Goal: Transaction & Acquisition: Purchase product/service

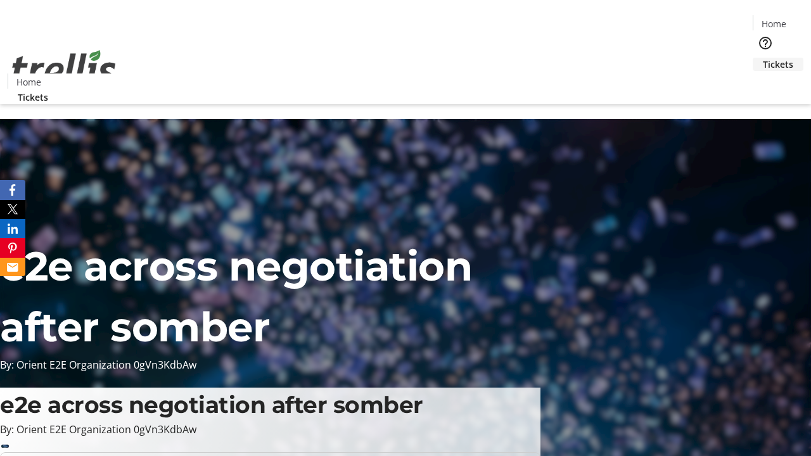
click at [763, 58] on span "Tickets" at bounding box center [778, 64] width 30 height 13
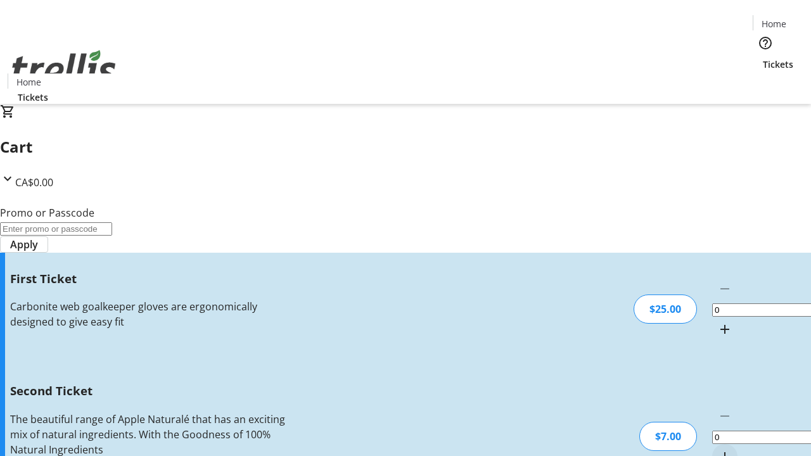
click at [717, 322] on mat-icon "Increment by one" at bounding box center [724, 329] width 15 height 15
type input "1"
click at [717, 449] on mat-icon "Increment by one" at bounding box center [724, 456] width 15 height 15
type input "2"
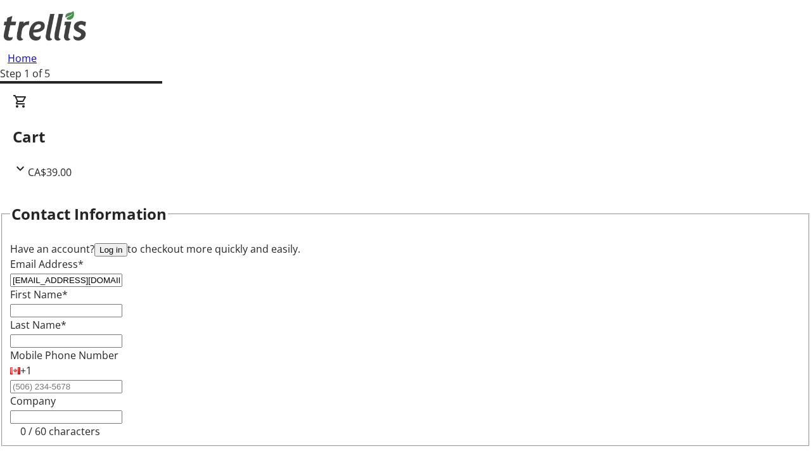
type input "[EMAIL_ADDRESS][DOMAIN_NAME]"
type input "[PERSON_NAME]"
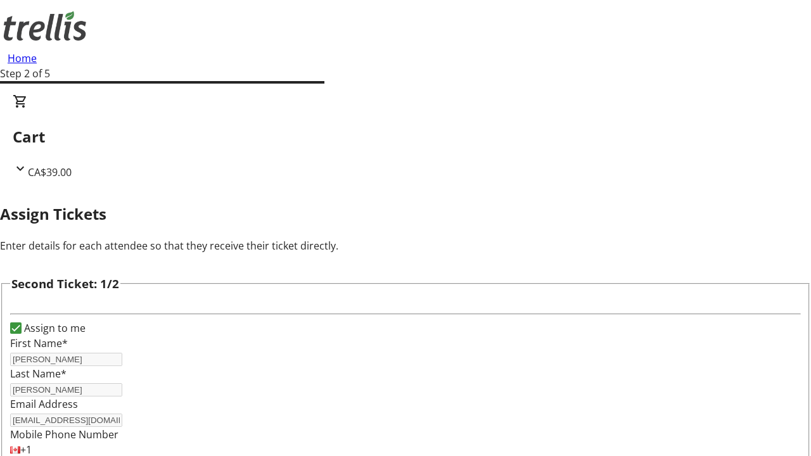
type input "[PERSON_NAME]"
type input "[PERSON_NAME][EMAIL_ADDRESS][DOMAIN_NAME]"
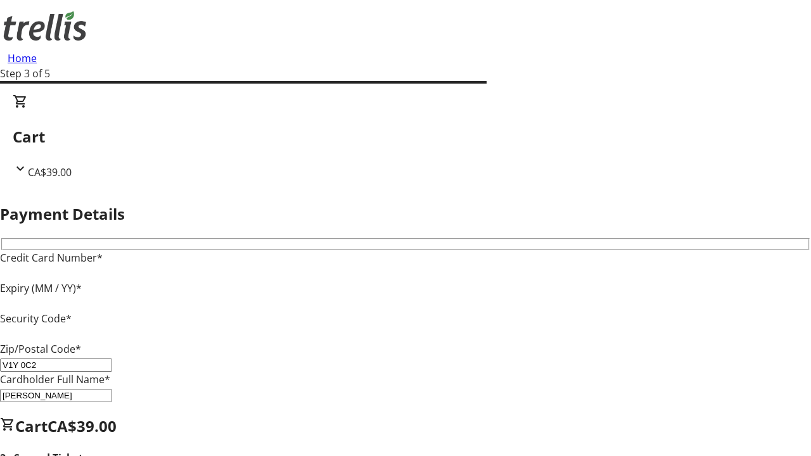
type input "V1Y 0C2"
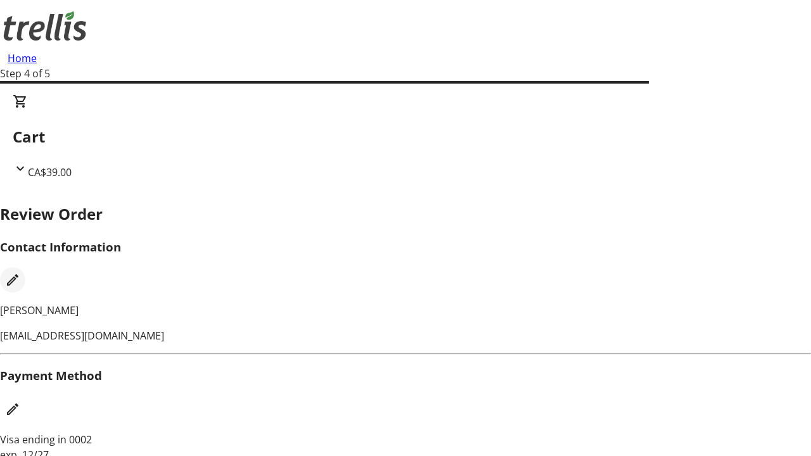
click at [20, 273] on mat-icon "Edit Contact Information" at bounding box center [12, 280] width 15 height 15
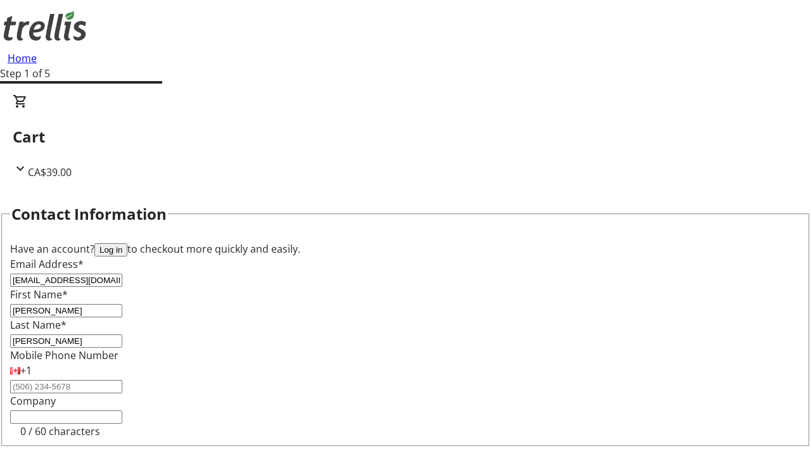
type input "[EMAIL_ADDRESS][DOMAIN_NAME]"
type input "[PERSON_NAME]"
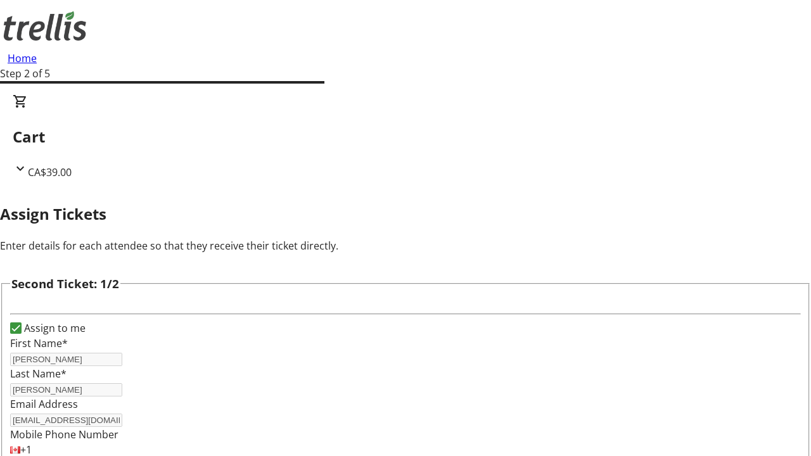
type input "New"
type input "Name"
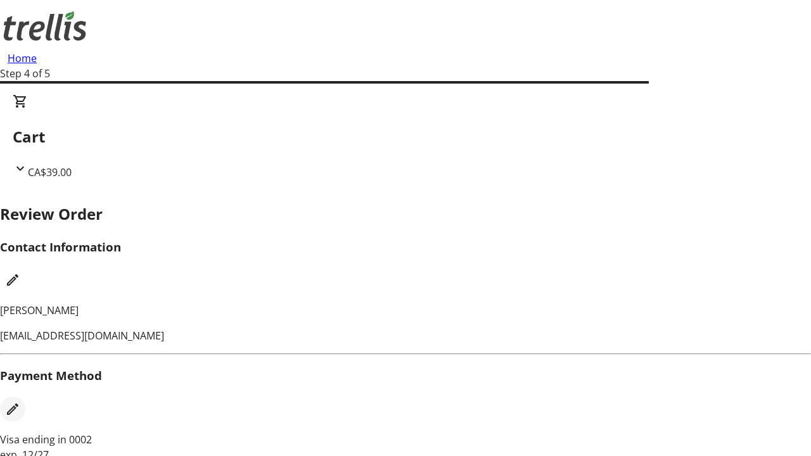
click at [20, 402] on mat-icon "Edit Payment Method" at bounding box center [12, 409] width 15 height 15
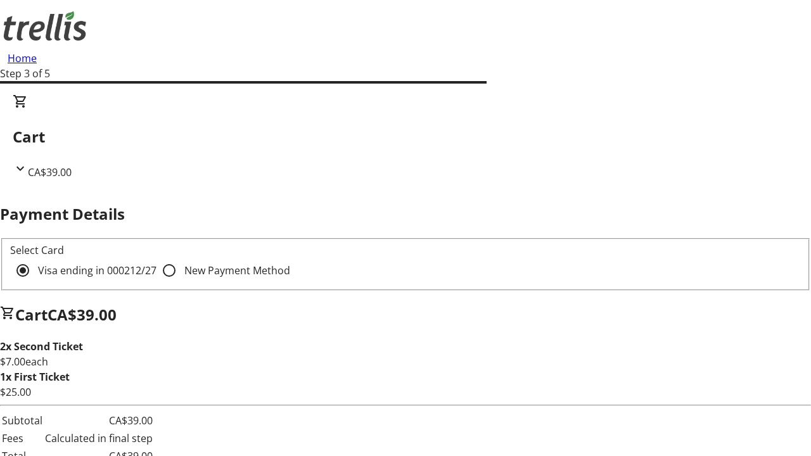
click at [157, 258] on input "New Payment Method" at bounding box center [169, 270] width 25 height 25
radio input "true"
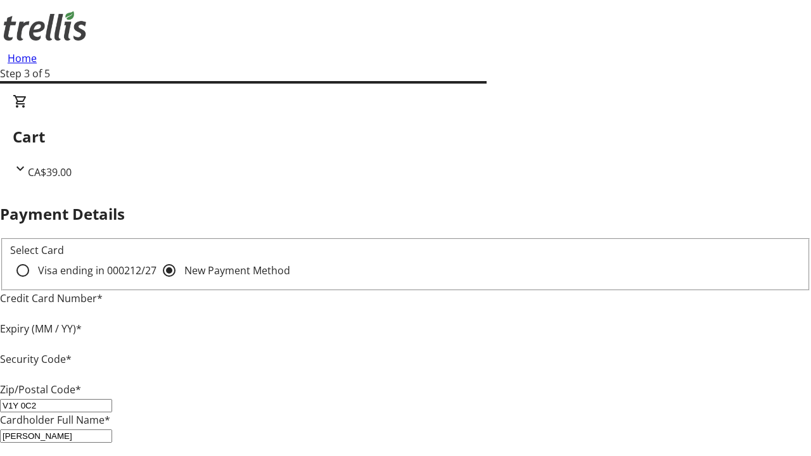
type input "V1Y 0C2"
